Goal: Information Seeking & Learning: Find specific fact

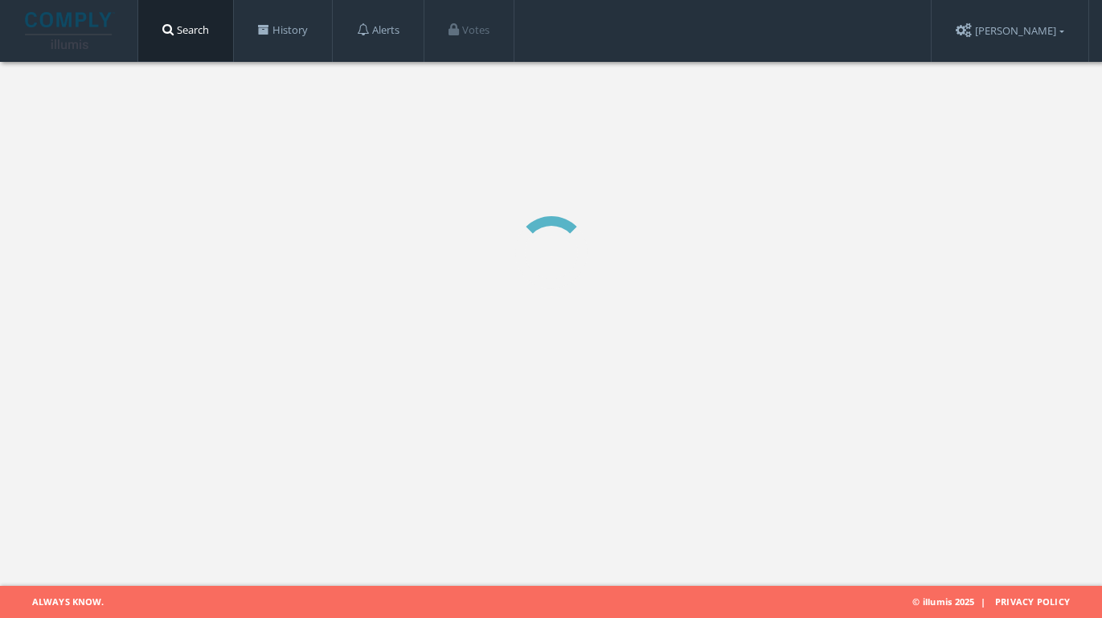
click at [199, 37] on link "Search" at bounding box center [185, 30] width 95 height 61
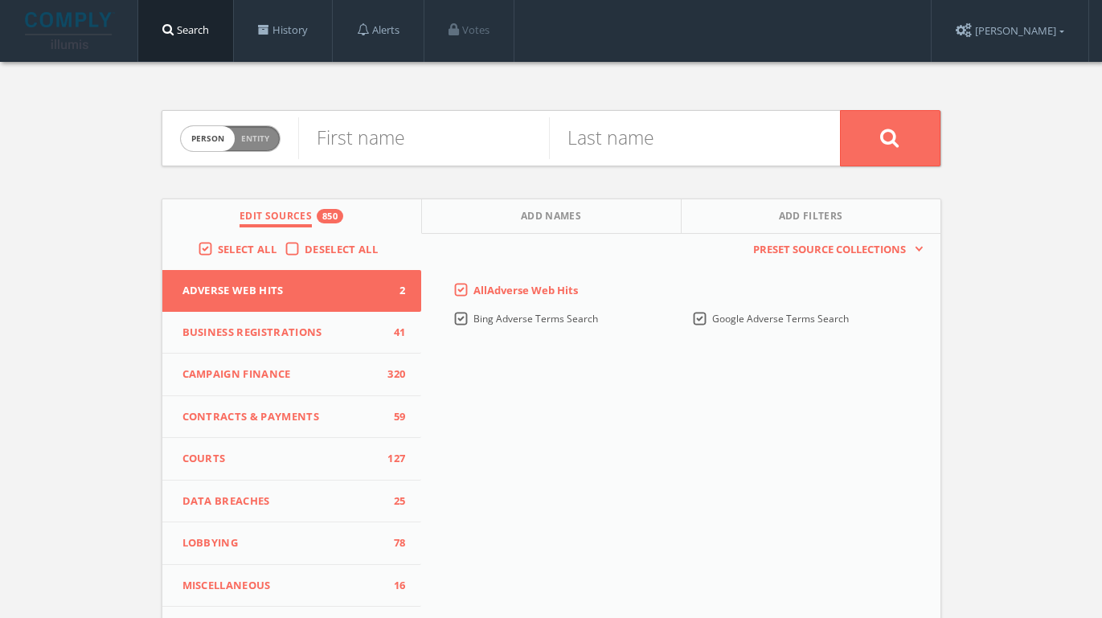
click at [264, 138] on span "Entity" at bounding box center [255, 139] width 28 height 12
checkbox input "true"
click at [360, 137] on input "text" at bounding box center [569, 138] width 542 height 42
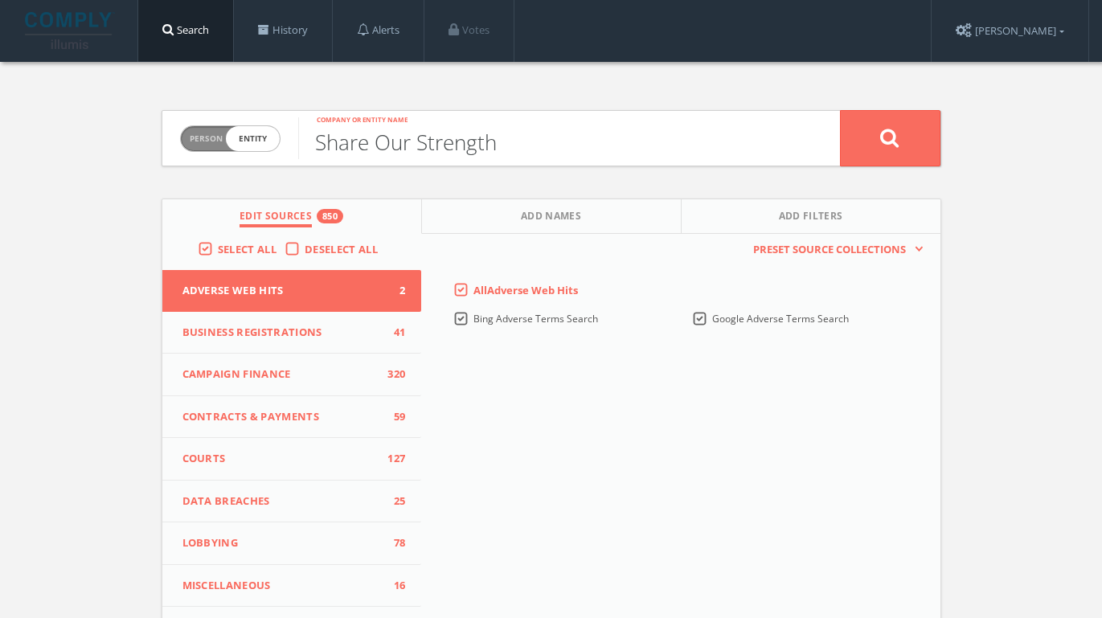
type input "Share Our Strength"
click at [890, 137] on button at bounding box center [890, 138] width 100 height 56
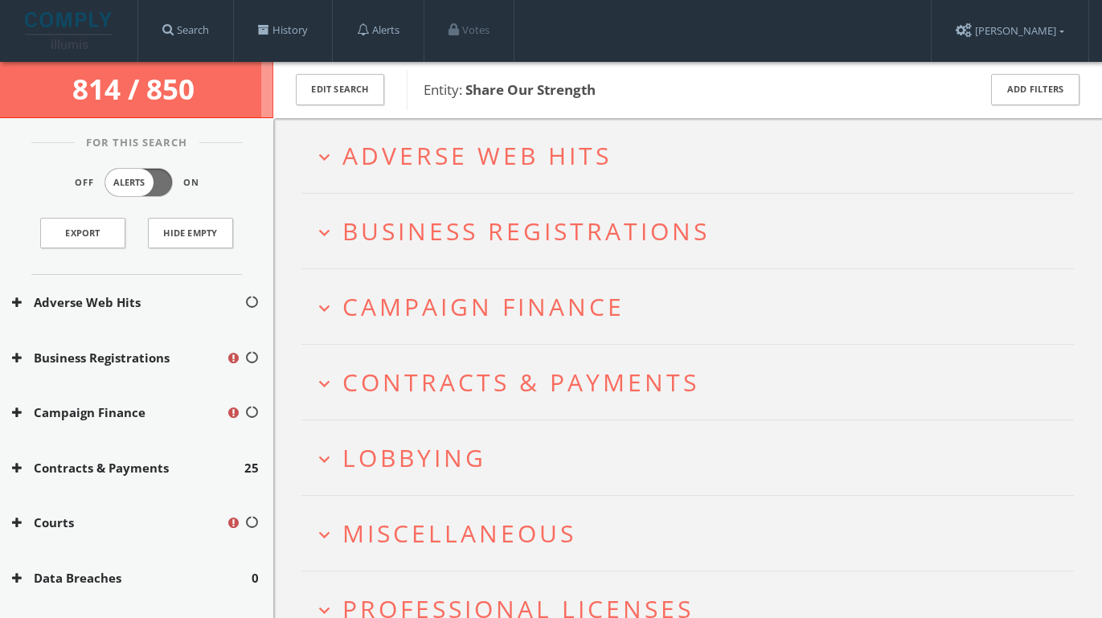
click at [411, 469] on span "Lobbying" at bounding box center [414, 457] width 144 height 33
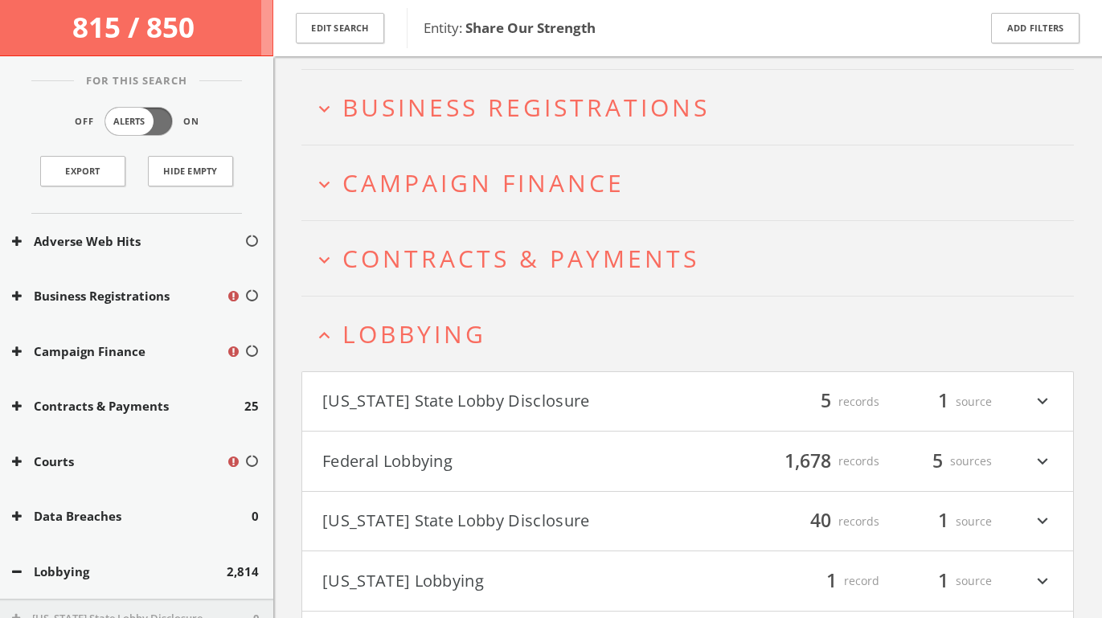
scroll to position [104, 0]
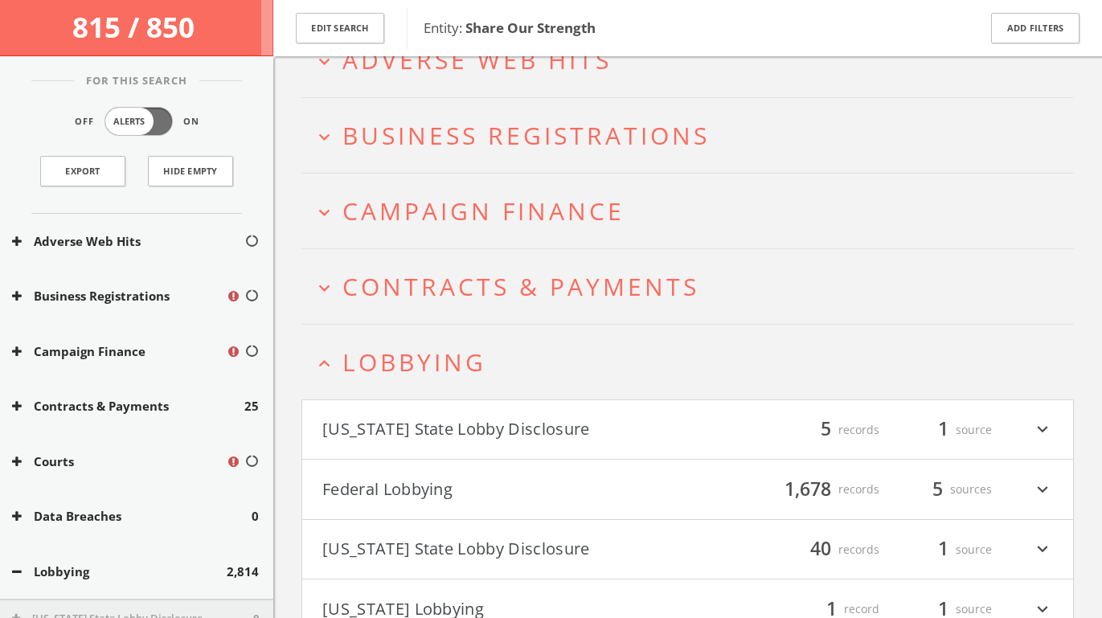
click at [450, 293] on span "Contracts & Payments" at bounding box center [520, 286] width 357 height 33
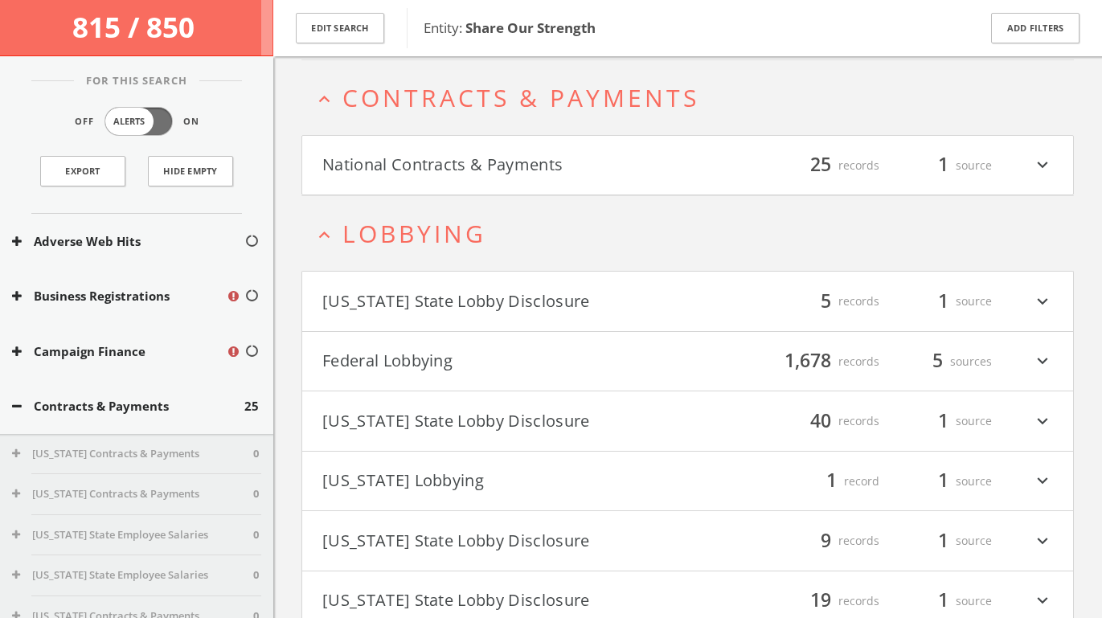
scroll to position [296, 0]
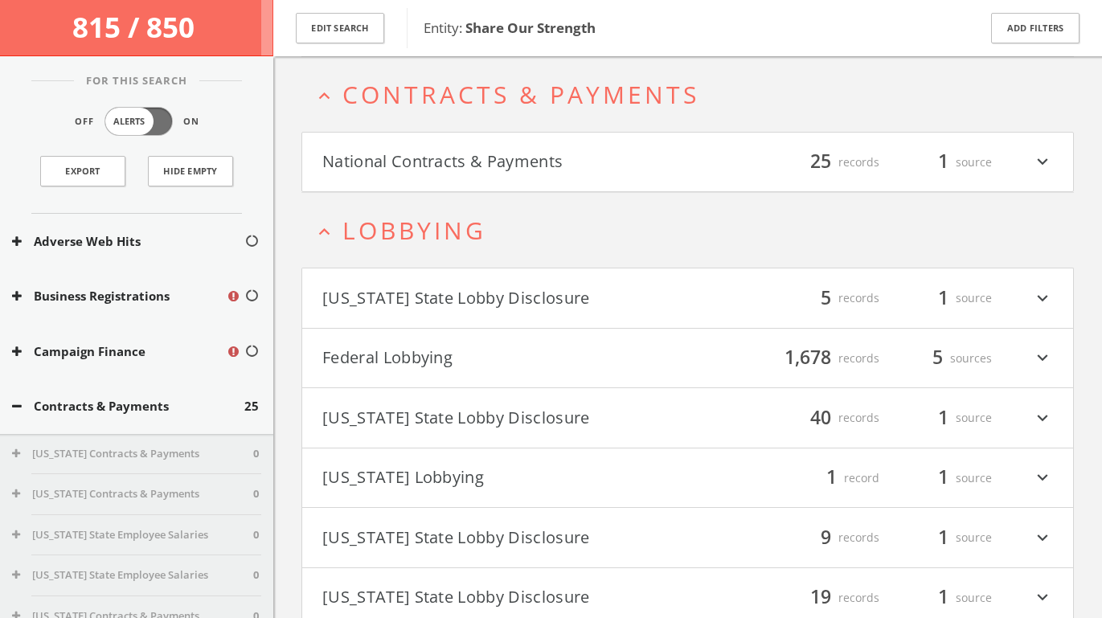
click at [412, 166] on button "National Contracts & Payments" at bounding box center [505, 162] width 366 height 27
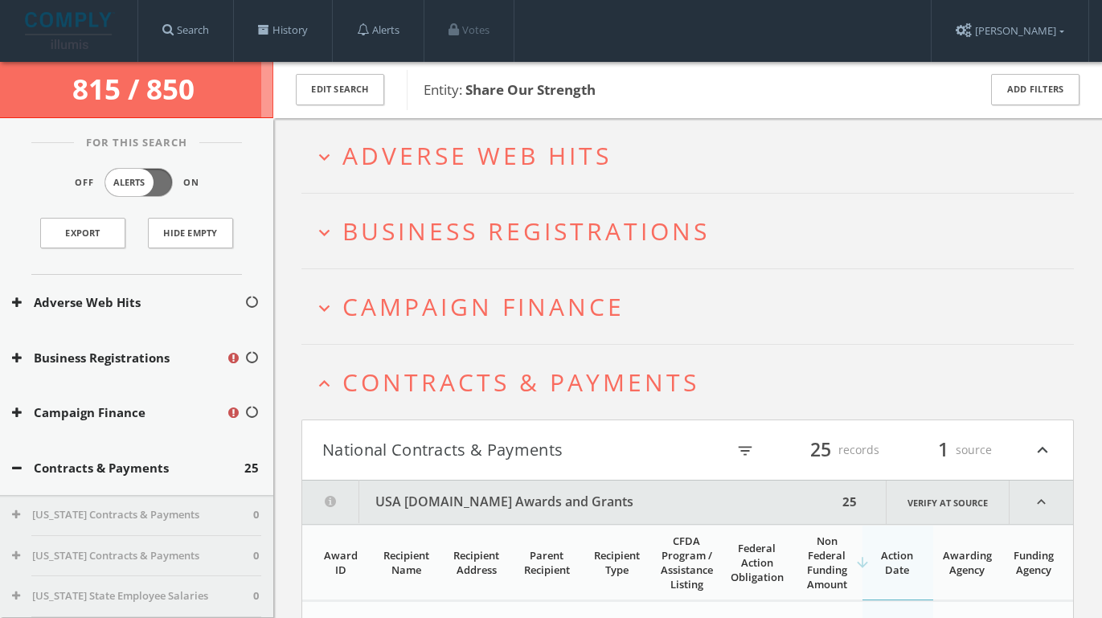
scroll to position [0, 0]
